Goal: Information Seeking & Learning: Learn about a topic

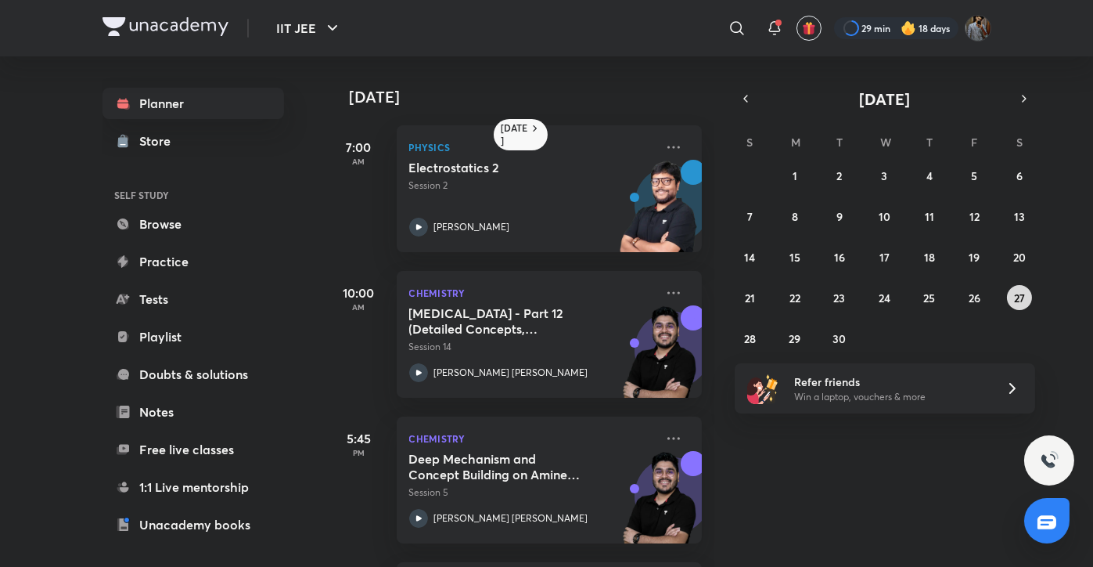
scroll to position [292, 0]
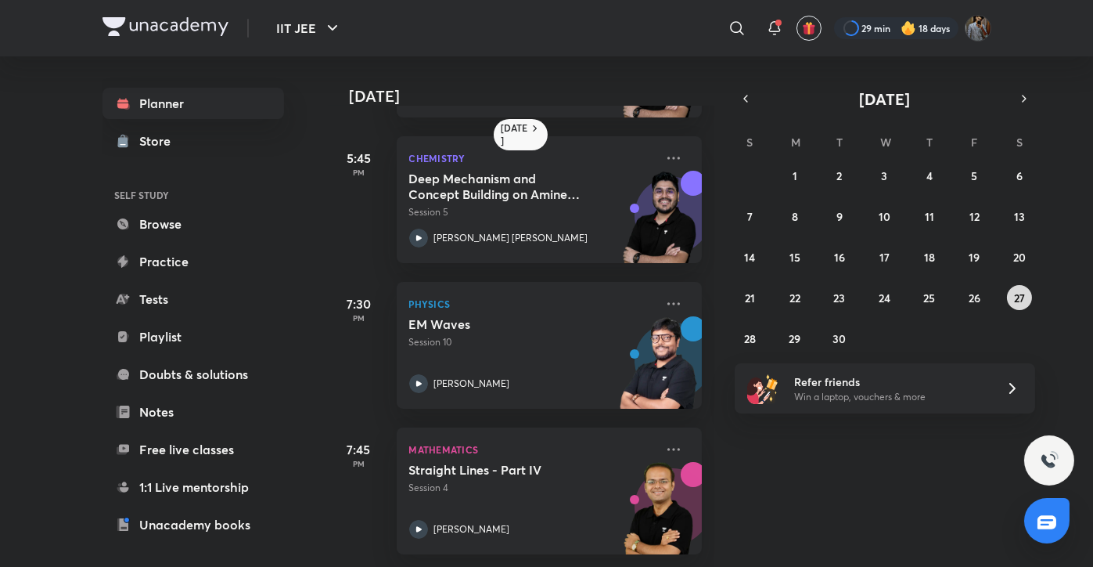
click at [1025, 290] on abbr "27" at bounding box center [1019, 297] width 11 height 15
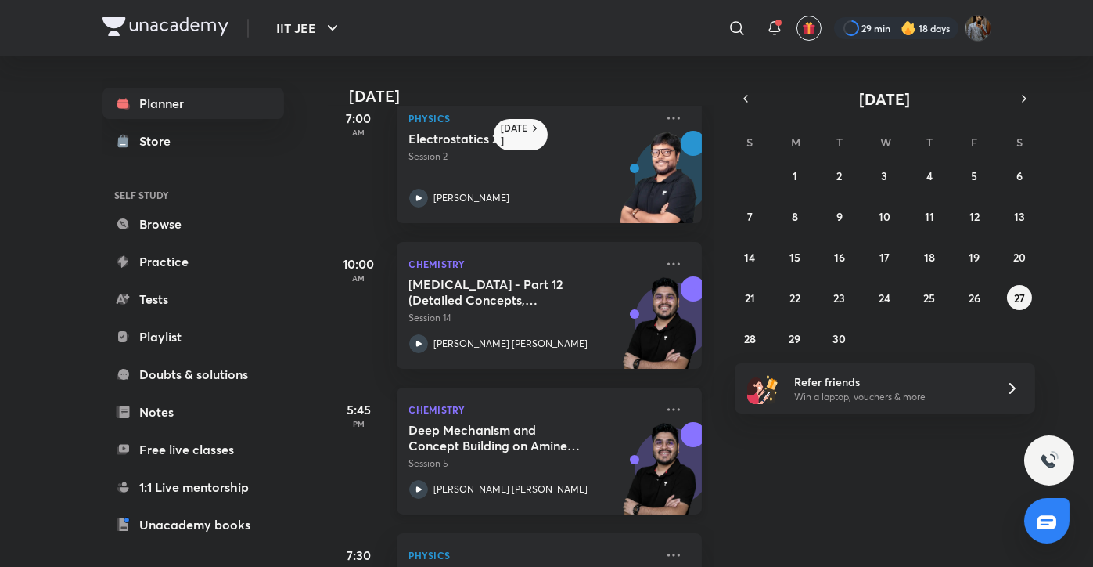
scroll to position [0, 0]
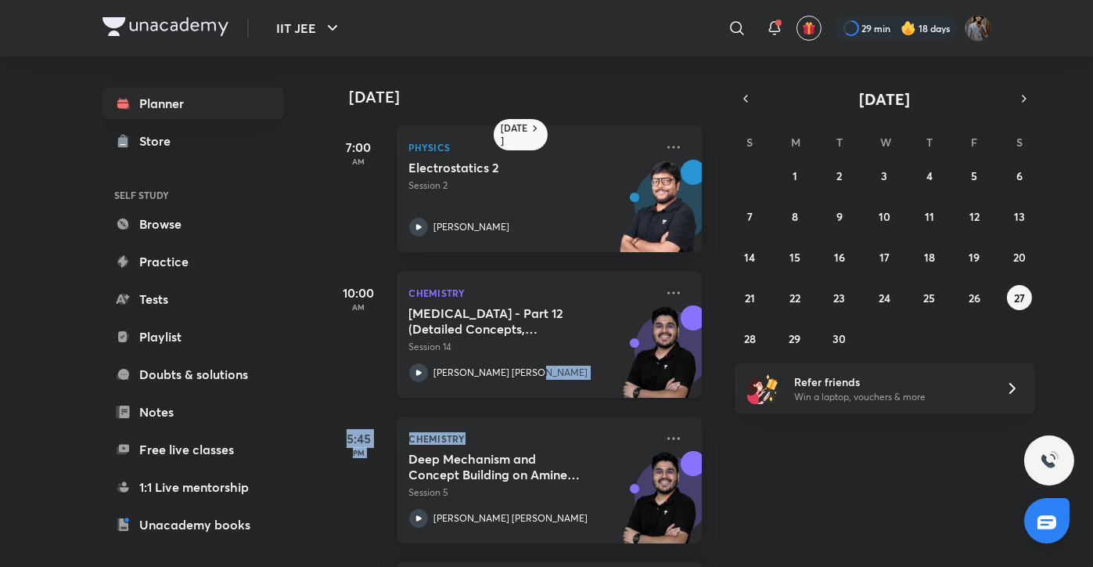
drag, startPoint x: 549, startPoint y: 406, endPoint x: 573, endPoint y: 391, distance: 28.2
click at [573, 391] on div "[DATE] 7:00 AM Physics Electrostatics 2 Session 2 [PERSON_NAME] 10:00 AM Chemis…" at bounding box center [521, 311] width 387 height 510
click at [794, 456] on div "[DATE] 7:00 AM Physics Electrostatics 2 Session 2 [PERSON_NAME] 10:00 AM Chemis…" at bounding box center [709, 311] width 763 height 510
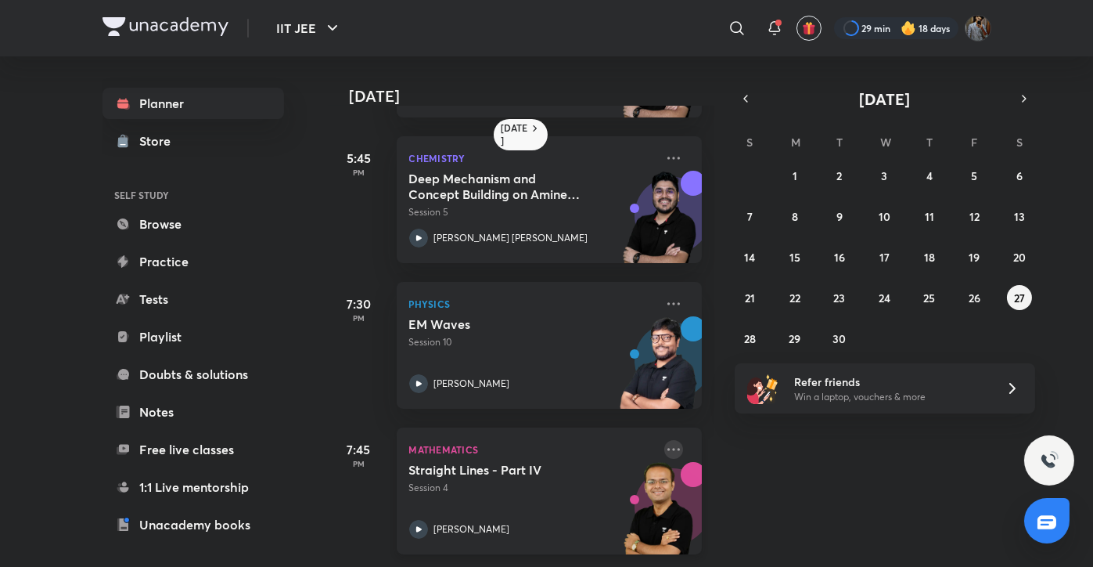
click at [665, 440] on icon at bounding box center [674, 449] width 19 height 19
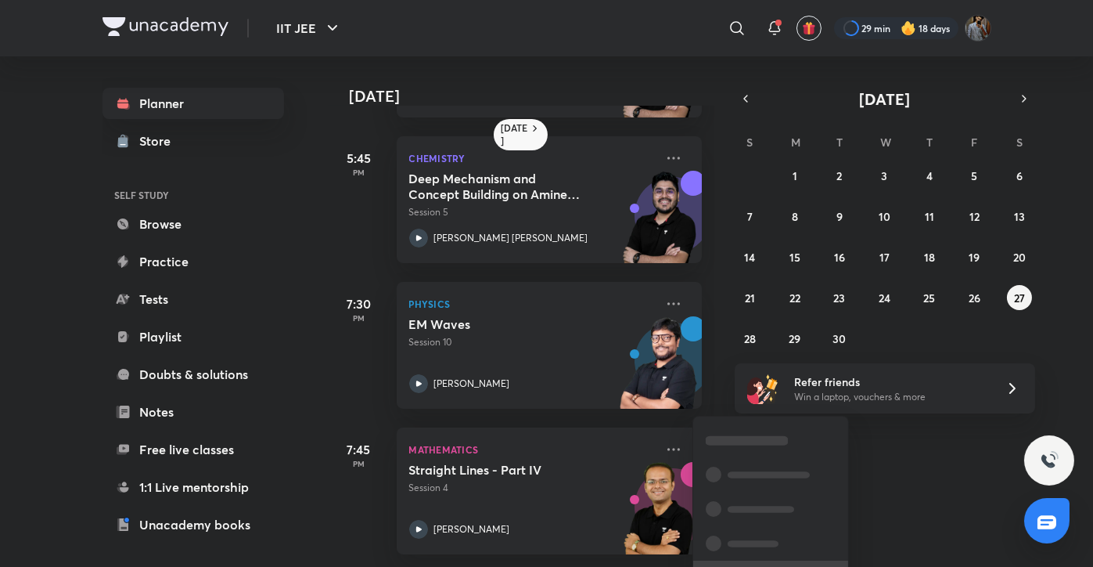
click at [783, 562] on li at bounding box center [770, 577] width 155 height 34
click at [783, 562] on li "View educator" at bounding box center [770, 545] width 155 height 35
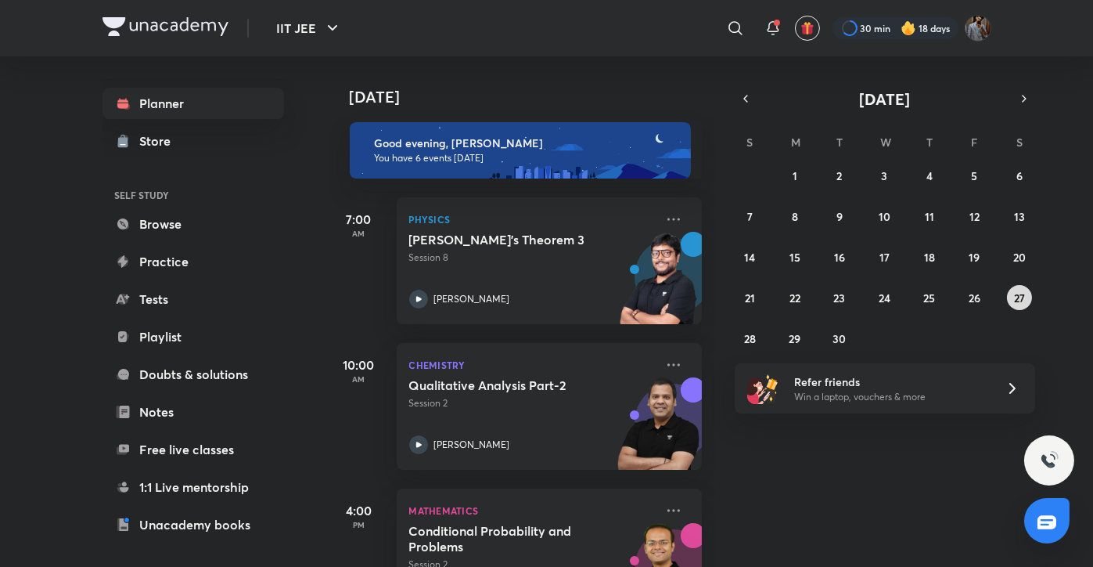
click at [1025, 295] on abbr "27" at bounding box center [1019, 297] width 11 height 15
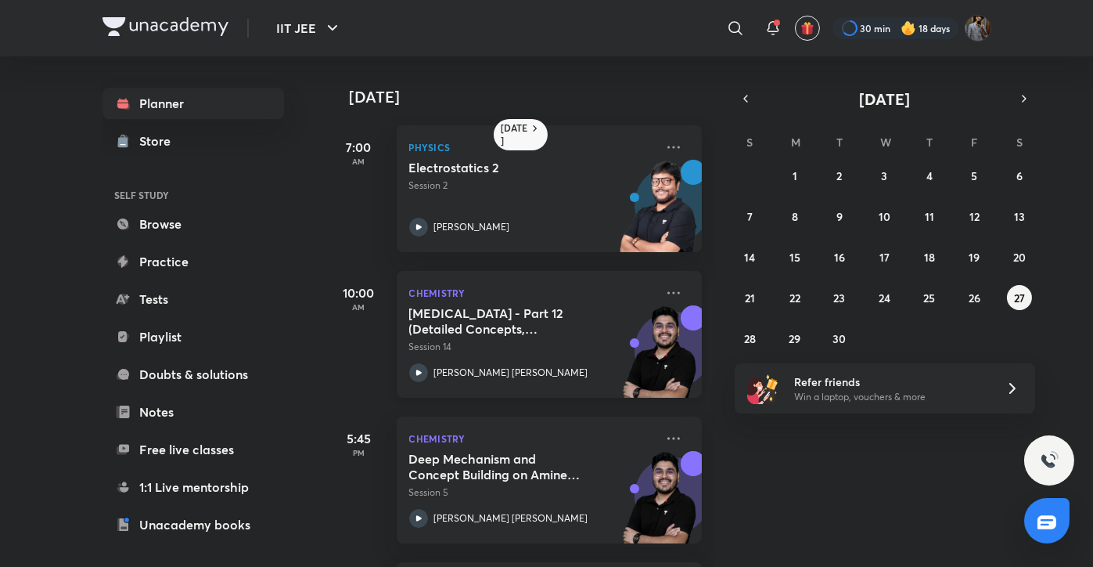
scroll to position [292, 0]
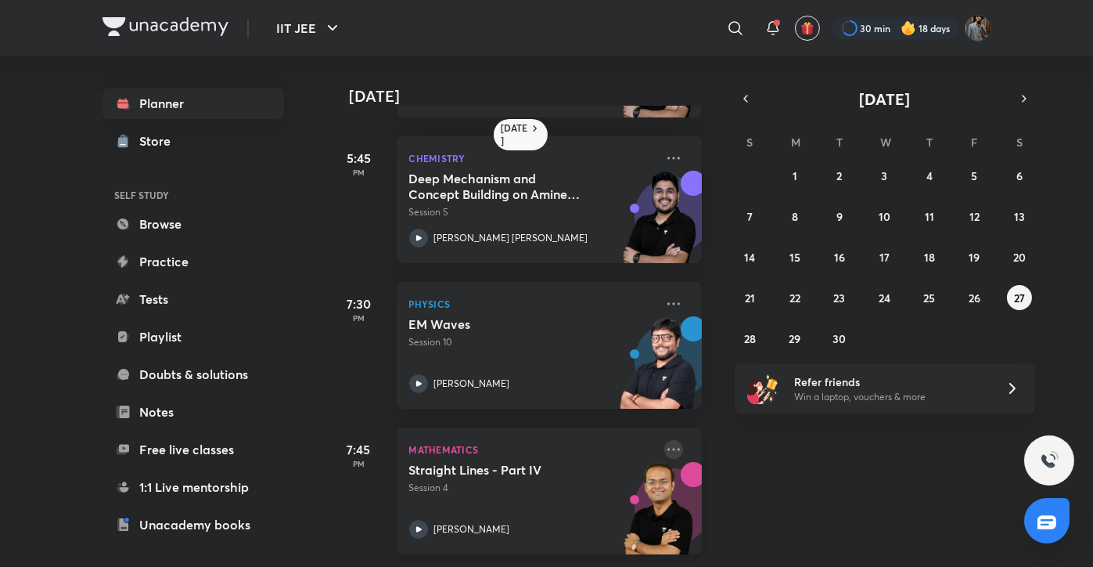
click at [665, 440] on icon at bounding box center [674, 449] width 19 height 19
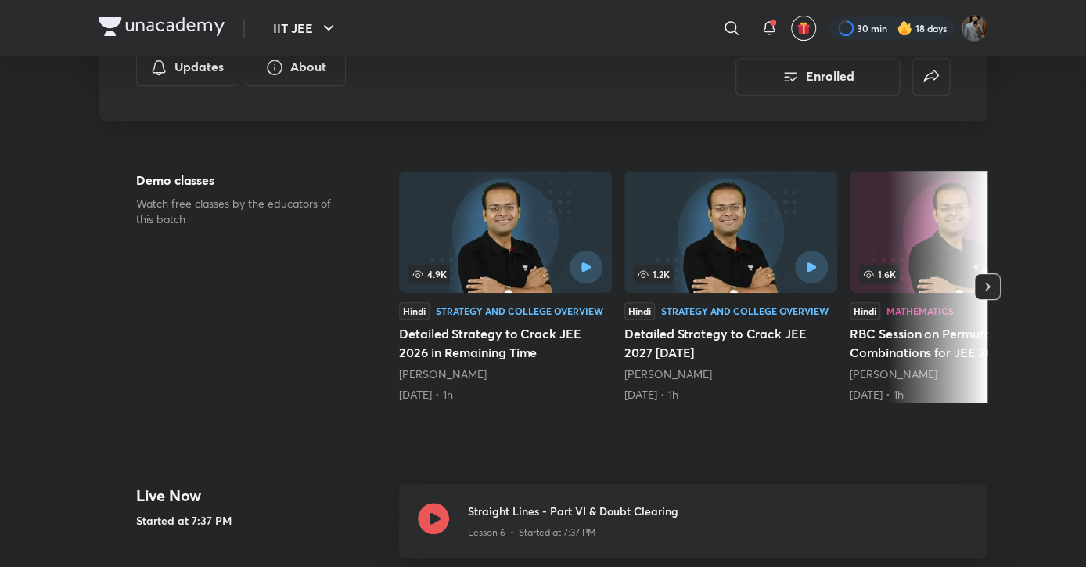
scroll to position [279, 0]
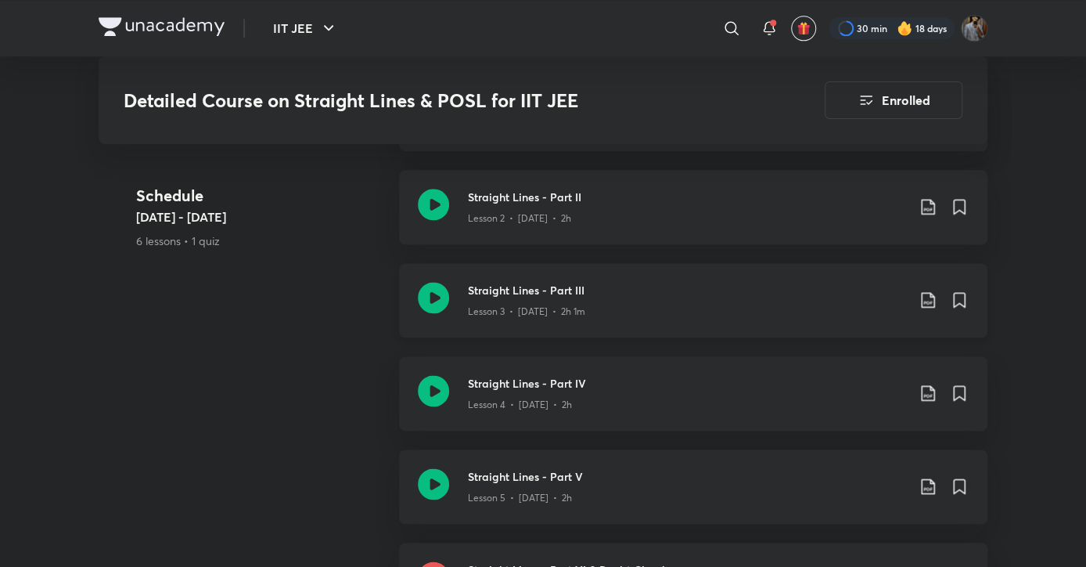
scroll to position [825, 0]
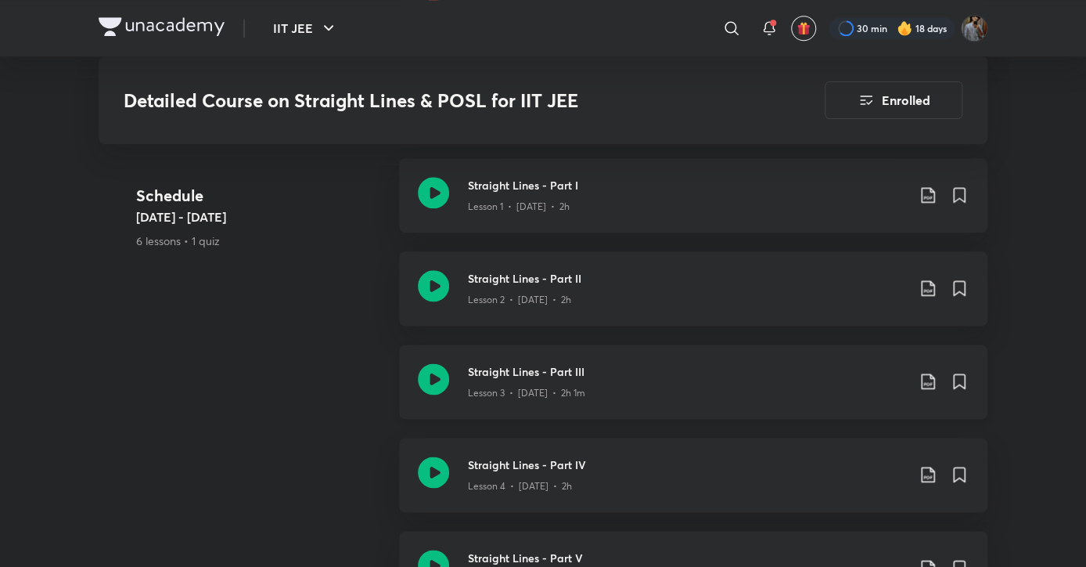
click at [438, 380] on icon at bounding box center [433, 378] width 31 height 31
click at [442, 283] on icon at bounding box center [433, 285] width 31 height 31
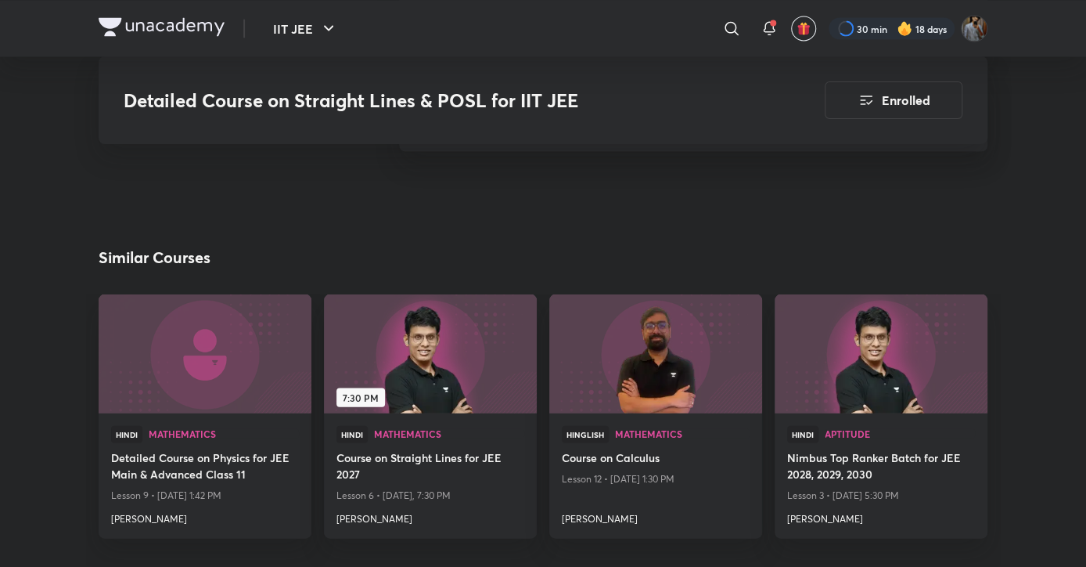
scroll to position [1560, 0]
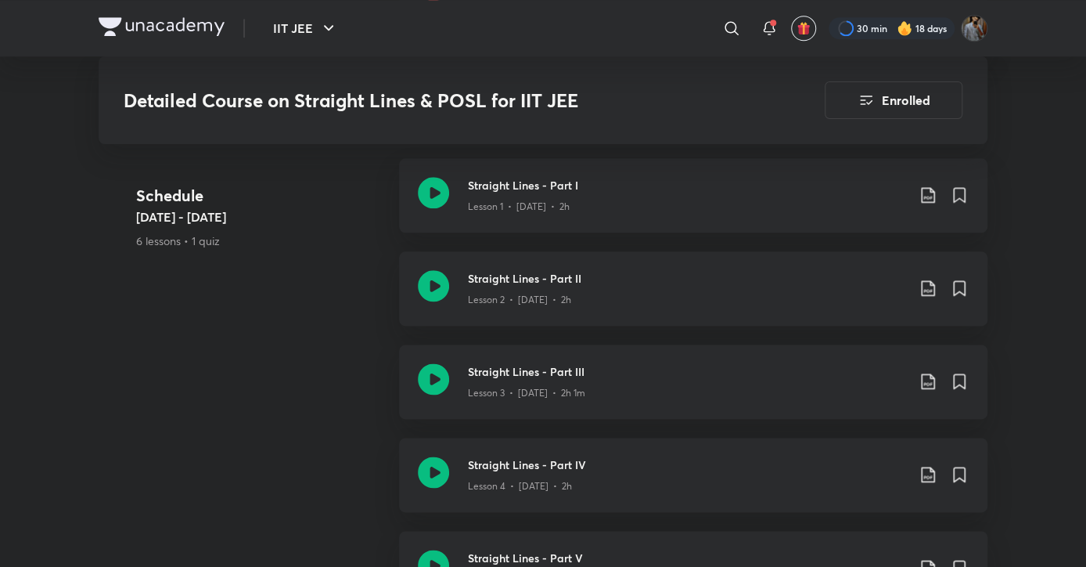
scroll to position [888, 0]
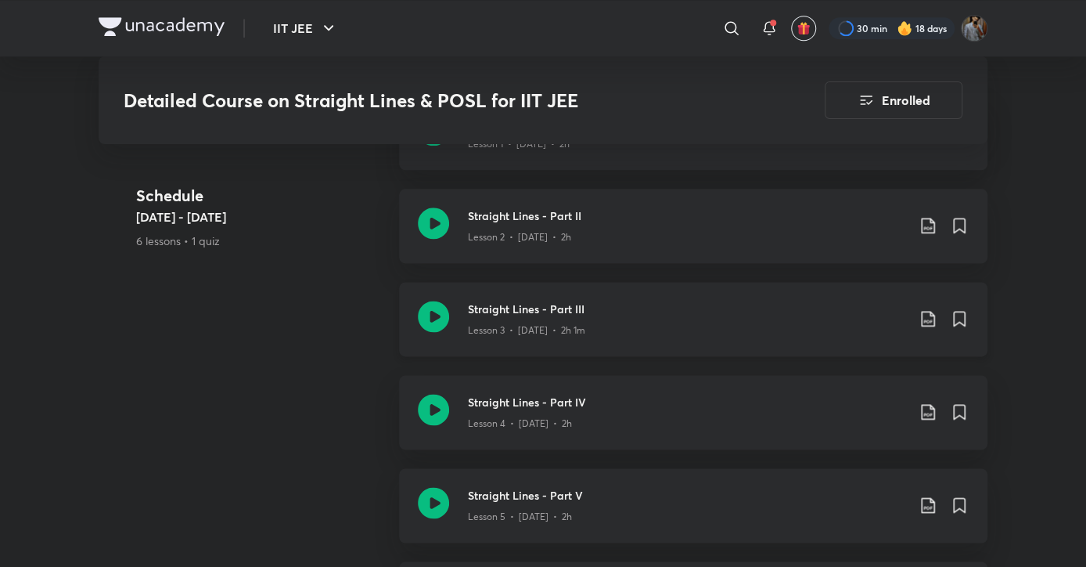
click at [432, 328] on icon at bounding box center [433, 316] width 31 height 31
